Goal: Check status: Check status

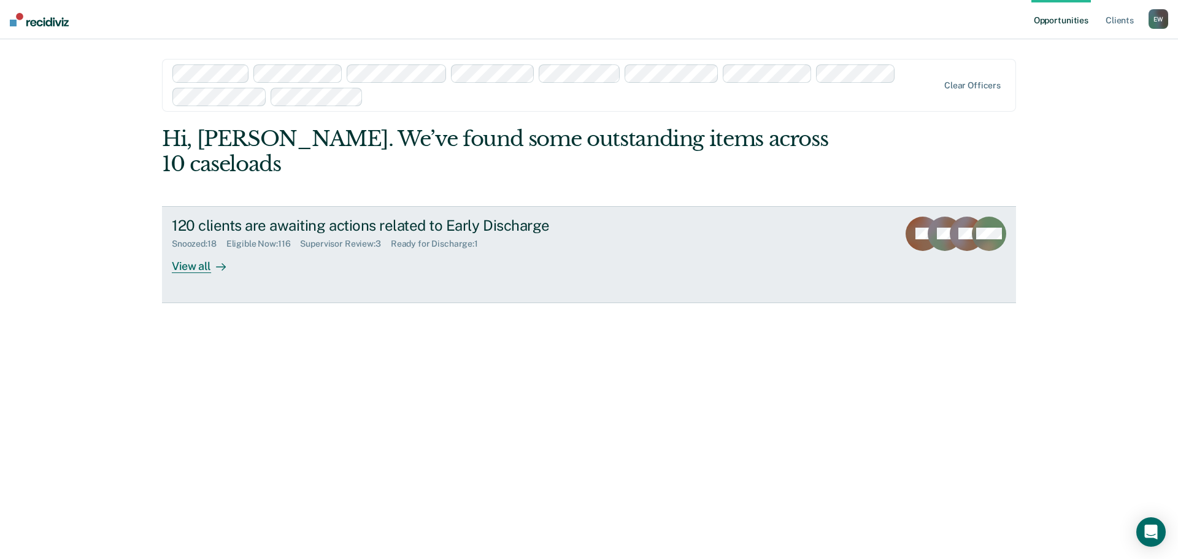
click at [201, 249] on div "View all" at bounding box center [206, 261] width 69 height 24
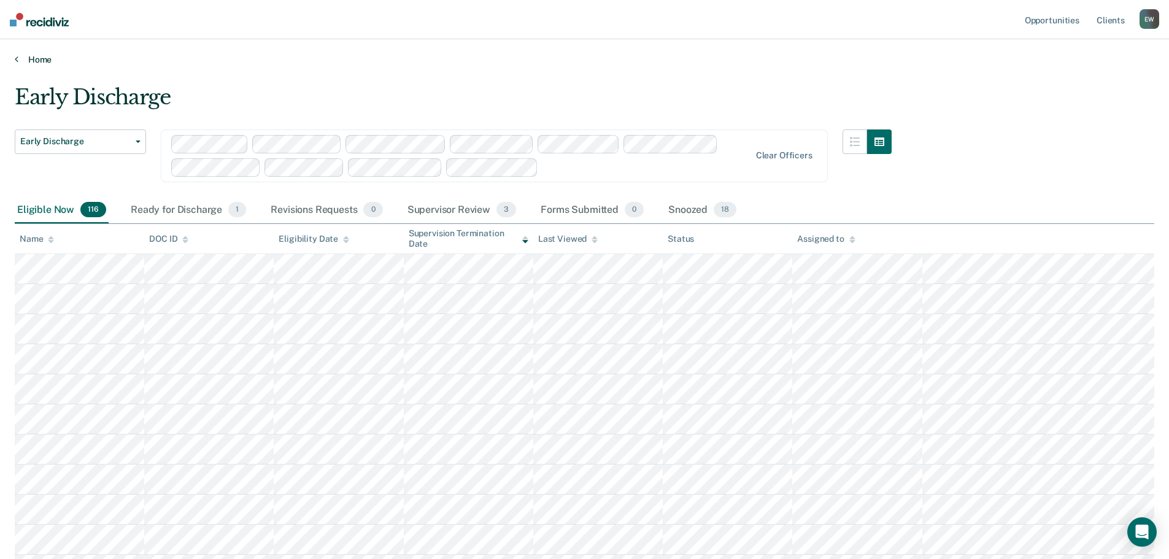
click at [771, 58] on link "Home" at bounding box center [584, 59] width 1139 height 11
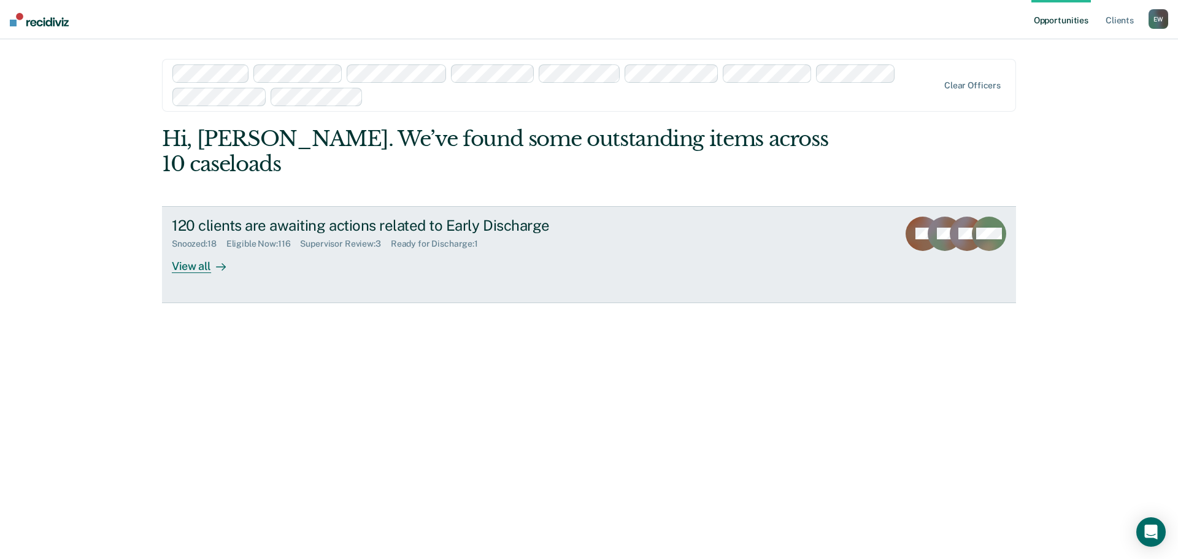
click at [182, 249] on div "View all" at bounding box center [206, 261] width 69 height 24
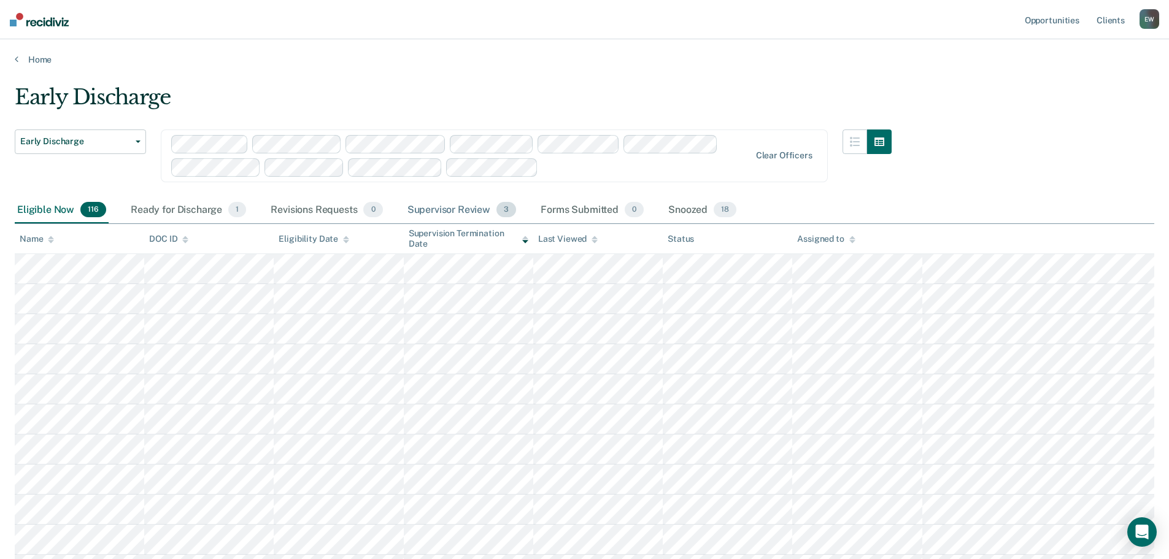
click at [463, 214] on div "Supervisor Review 3" at bounding box center [462, 210] width 114 height 27
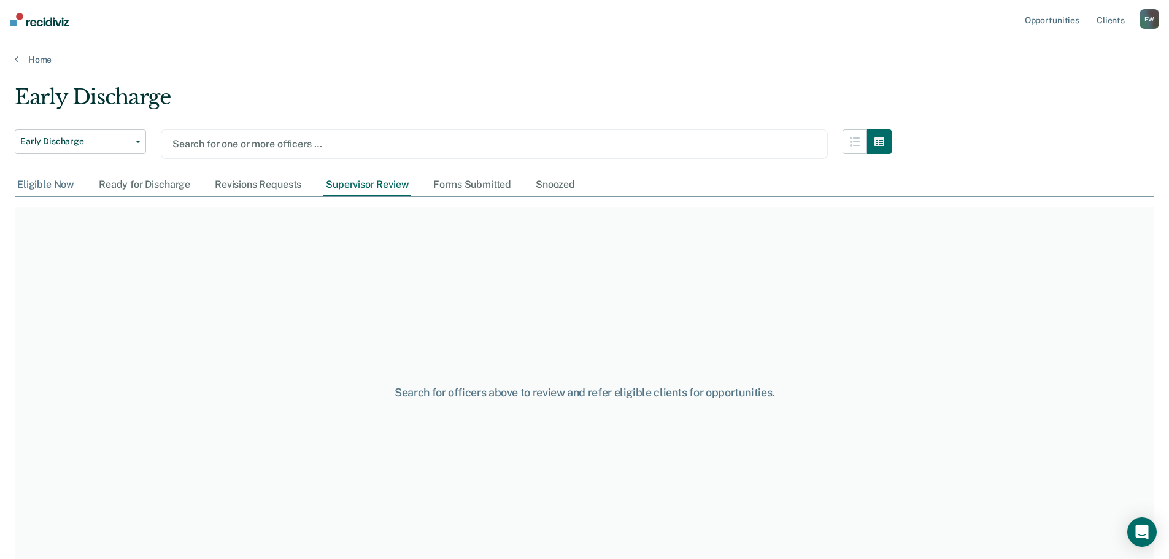
click at [58, 185] on div "Eligible Now" at bounding box center [46, 185] width 62 height 23
click at [142, 182] on div "Ready for Discharge" at bounding box center [144, 185] width 96 height 23
click at [64, 181] on div "Eligible Now" at bounding box center [46, 185] width 62 height 23
click at [131, 139] on button "Early Discharge" at bounding box center [80, 141] width 131 height 25
click at [125, 117] on div "Early Discharge" at bounding box center [453, 102] width 877 height 35
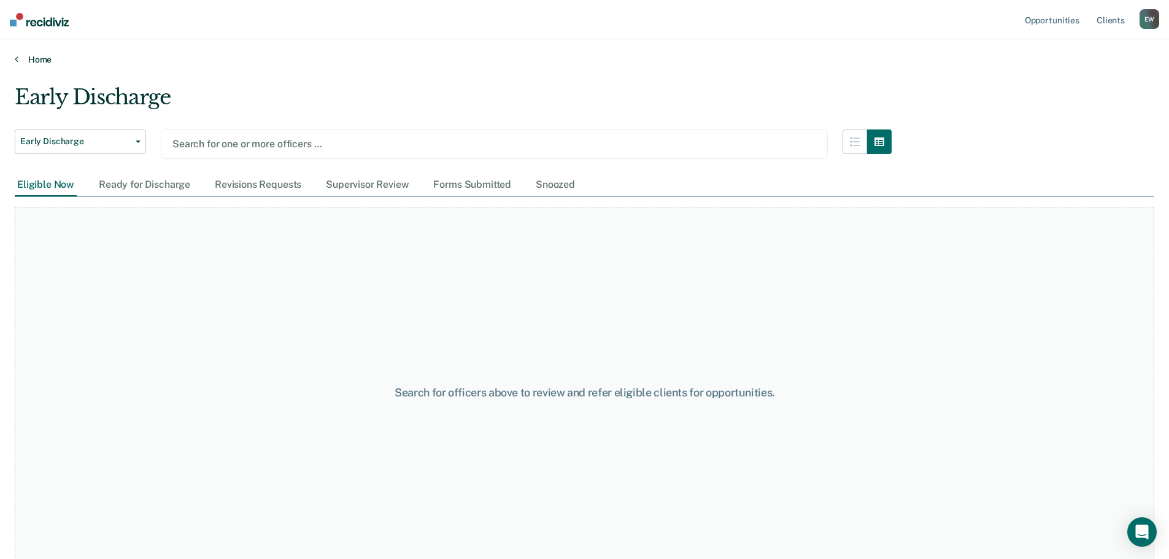
click at [43, 56] on link "Home" at bounding box center [584, 59] width 1139 height 11
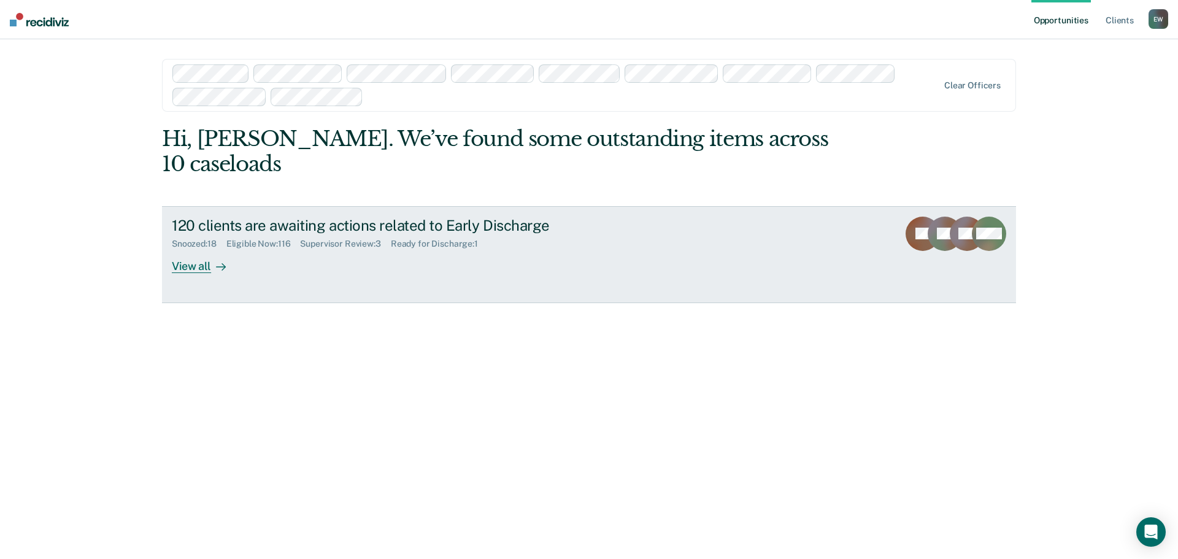
click at [188, 249] on div "View all" at bounding box center [206, 261] width 69 height 24
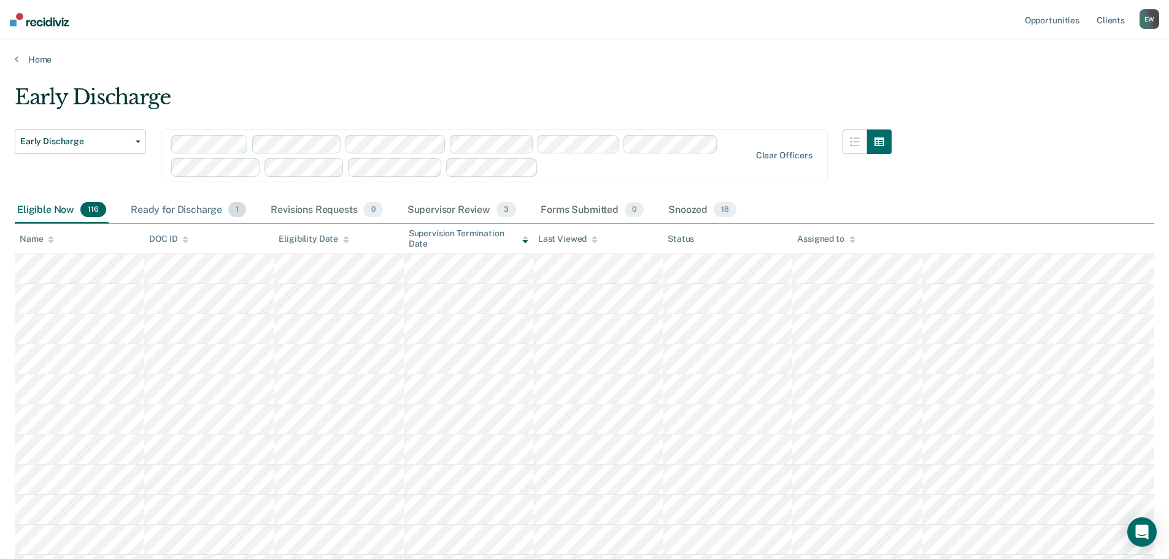
click at [202, 214] on div "Ready for Discharge 1" at bounding box center [188, 210] width 120 height 27
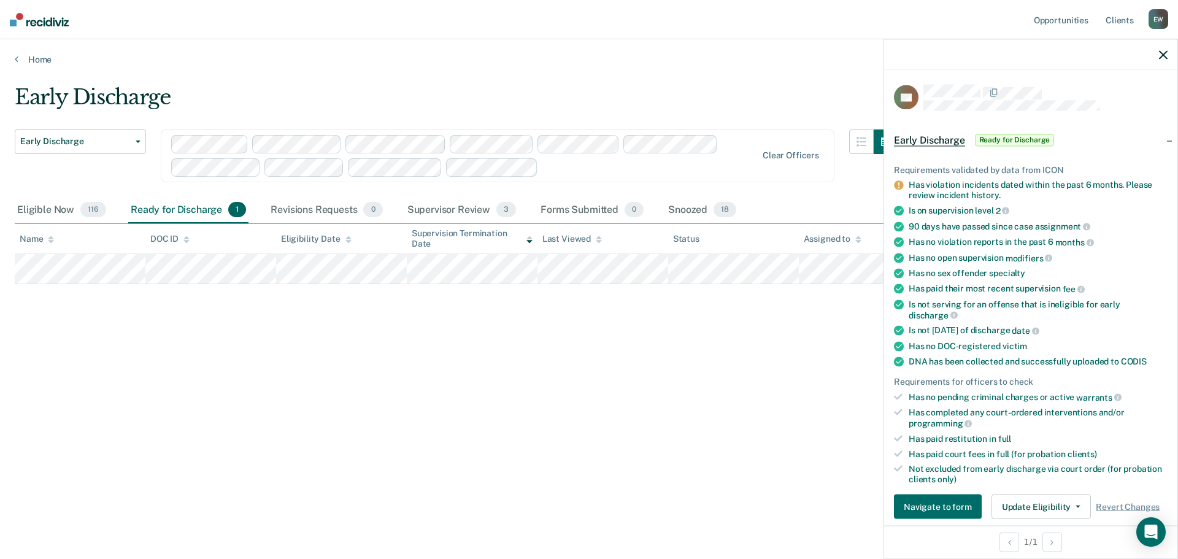
scroll to position [245, 0]
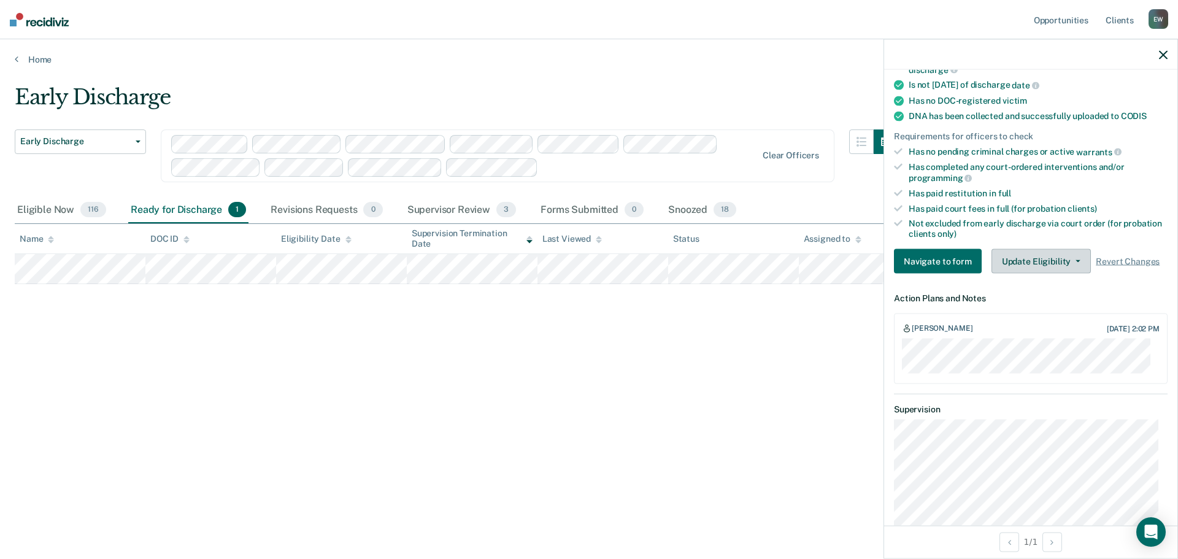
click at [1039, 264] on button "Update Eligibility" at bounding box center [1040, 261] width 99 height 25
